Goal: Use online tool/utility: Utilize a website feature to perform a specific function

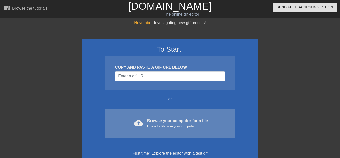
click at [143, 123] on span "cloud_upload" at bounding box center [138, 122] width 9 height 9
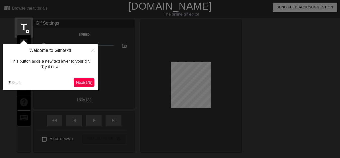
scroll to position [12, 0]
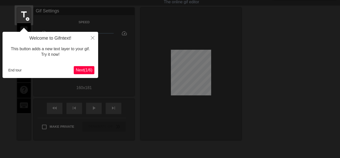
click at [90, 71] on span "Next ( 1 / 6 )" at bounding box center [84, 70] width 17 height 4
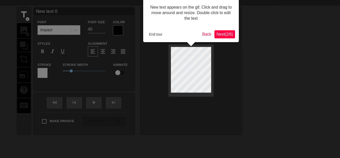
scroll to position [0, 0]
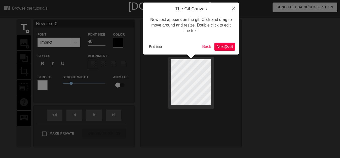
click at [224, 48] on span "Next ( 2 / 6 )" at bounding box center [225, 46] width 17 height 4
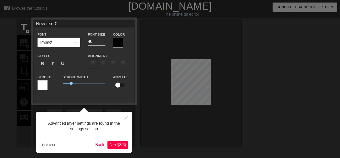
scroll to position [12, 0]
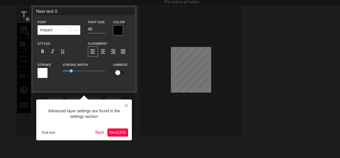
click at [118, 132] on span "Next ( 3 / 6 )" at bounding box center [118, 132] width 17 height 4
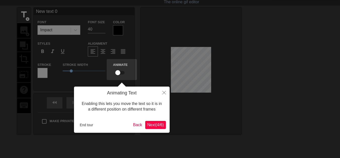
scroll to position [0, 0]
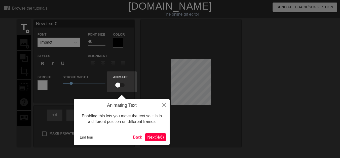
click at [152, 136] on span "Next ( 4 / 6 )" at bounding box center [155, 137] width 17 height 4
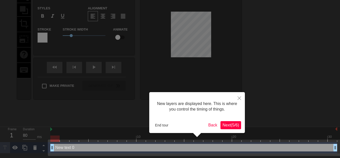
click at [228, 124] on span "Next ( 5 / 6 )" at bounding box center [231, 125] width 17 height 4
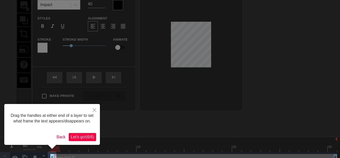
scroll to position [0, 0]
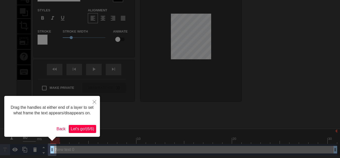
click at [88, 128] on span "Let's go! ( 6 / 6 )" at bounding box center [82, 128] width 23 height 4
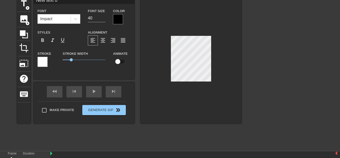
scroll to position [19, 0]
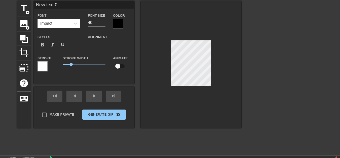
click at [211, 65] on div at bounding box center [191, 64] width 101 height 127
click at [212, 65] on div at bounding box center [191, 64] width 101 height 127
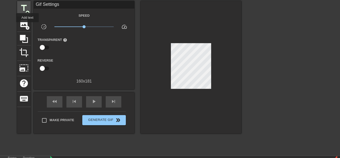
click at [27, 7] on span "title" at bounding box center [24, 8] width 10 height 10
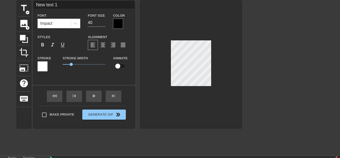
scroll to position [1, 1]
type input "New text"
type textarea "New text"
type input "New text"
type textarea "New text"
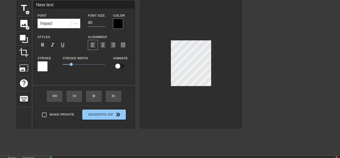
type input "New tex"
type textarea "New tex"
type input "New te"
type textarea "New te"
type input "New t"
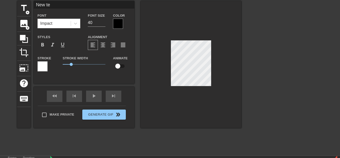
type textarea "New t"
type input "New"
type textarea "New"
type input "New"
type textarea "New"
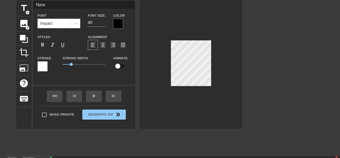
type input "Ne"
type textarea "Ne"
type input "N"
type textarea "N"
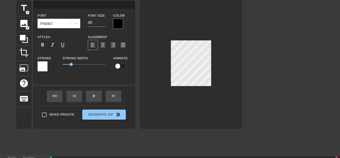
type input "S"
type textarea "S"
type input "S0"
type textarea "S0"
type input "S0*"
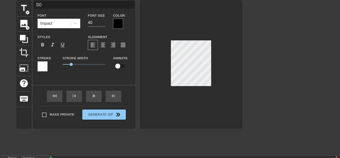
type textarea "S0*"
type input "S0*G"
type textarea "S0*G"
type input "S0*GK"
type textarea "S0*GK"
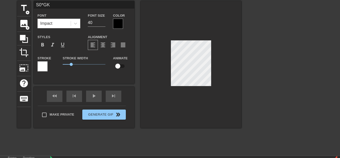
type input "S0*GKZ"
type textarea "S0*GKZ"
type input "S0*GK"
type textarea "S0*GK"
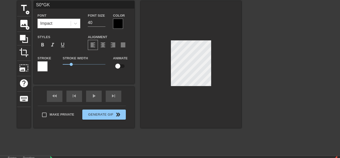
type input "S0*G"
type textarea "S0*G"
type input "S0*"
type textarea "S0*"
type input "S0*П"
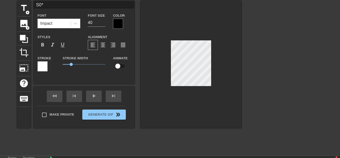
type textarea "S0*П"
type input "S0*ПЛ"
type textarea "S0*ПЛ"
type input "S0*ПЛЯ"
type textarea "S0*ПЛЯ"
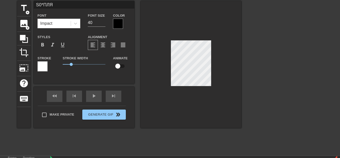
scroll to position [1, 1]
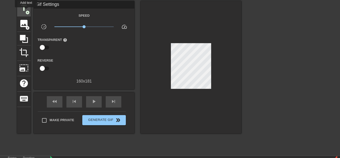
click at [26, 11] on span "add_circle" at bounding box center [27, 12] width 4 height 4
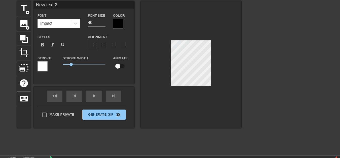
scroll to position [1, 1]
type input "New text"
type textarea "New text"
type input "New text"
type textarea "New text"
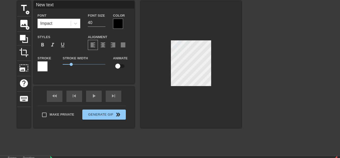
type input "New tex"
type textarea "New tex"
type input "New te"
type textarea "New te"
type input "New t"
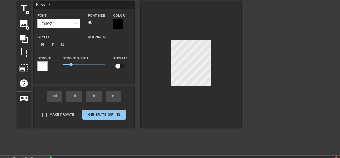
type textarea "New t"
type input "New"
type textarea "New"
type input "New"
type textarea "New"
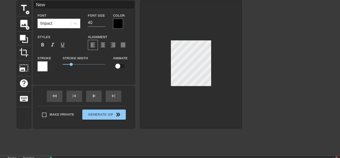
type input "Ne"
type textarea "Ne"
type input "N"
type textarea "N"
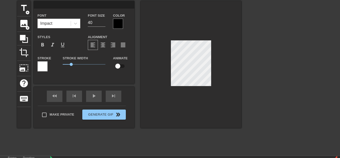
type input "Є"
type textarea "Є"
type input "ЄЛ"
type textarea "ЄЛ"
type input "ЄЛЄ"
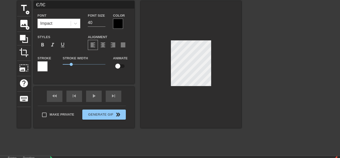
type textarea "ЄЛЄ"
type input "ЄЛЄН"
type textarea "ЄЛЄН"
type input "ЄЛЄНК"
type textarea "ЄЛЄНК"
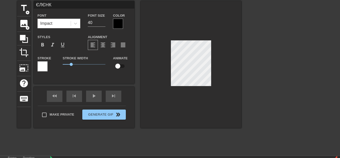
scroll to position [1, 1]
type input "ЄЛЄНКА"
type textarea "ЄЛЄНКА"
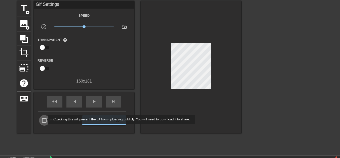
click at [45, 119] on input "Make Private" at bounding box center [44, 120] width 11 height 11
checkbox input "true"
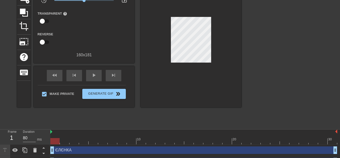
scroll to position [55, 0]
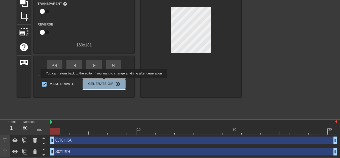
click at [105, 81] on span "Generate Gif double_arrow" at bounding box center [104, 84] width 40 height 6
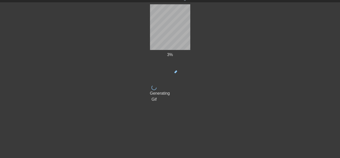
scroll to position [16, 0]
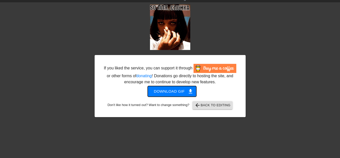
click at [178, 94] on span "Download gif get_app" at bounding box center [172, 91] width 37 height 7
